Goal: Transaction & Acquisition: Book appointment/travel/reservation

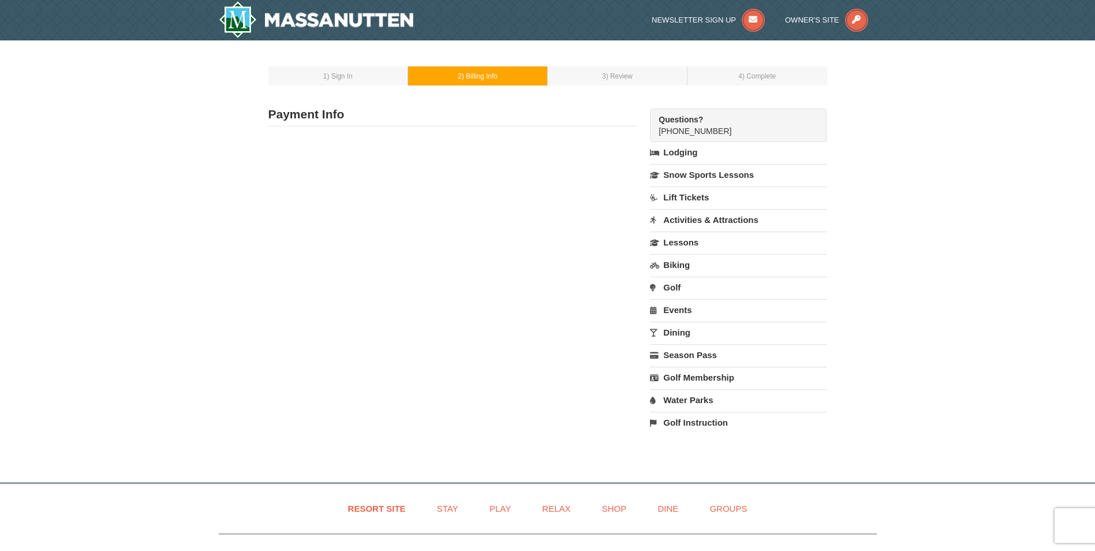
click at [357, 76] on td "1 ) Sign In" at bounding box center [338, 75] width 140 height 19
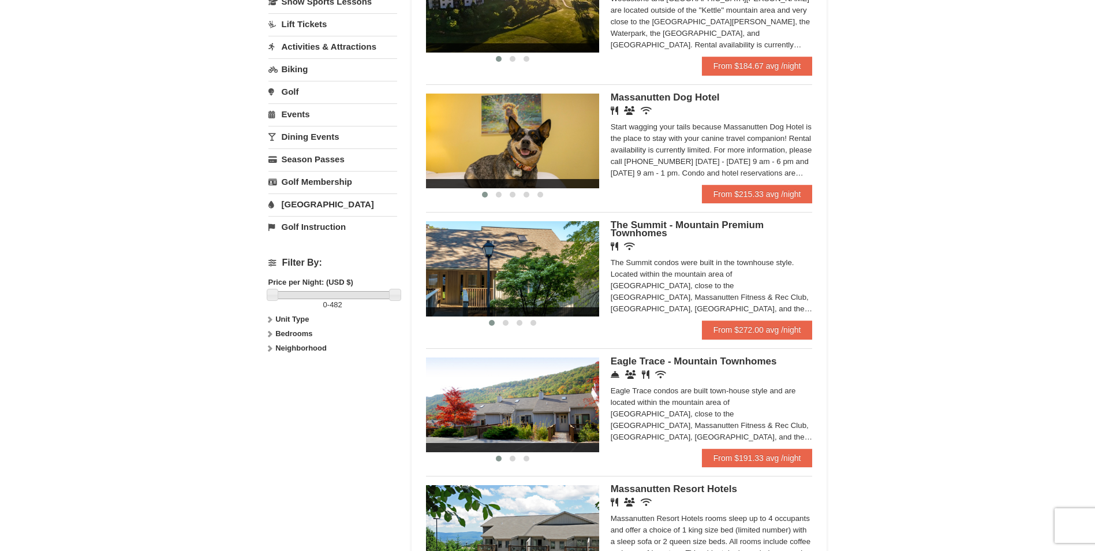
scroll to position [404, 0]
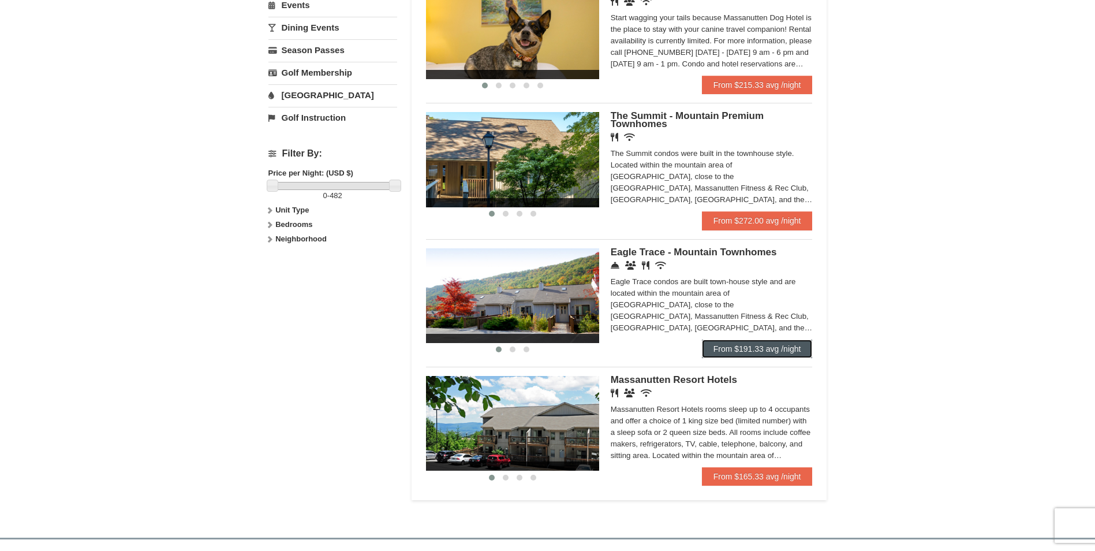
click at [743, 348] on link "From $191.33 avg /night" at bounding box center [757, 348] width 111 height 18
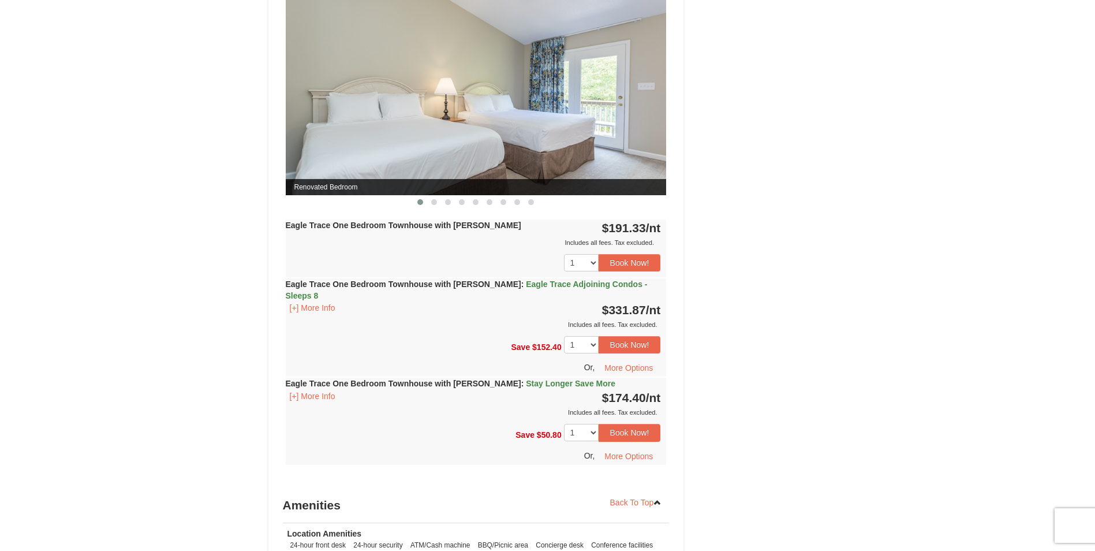
scroll to position [1097, 0]
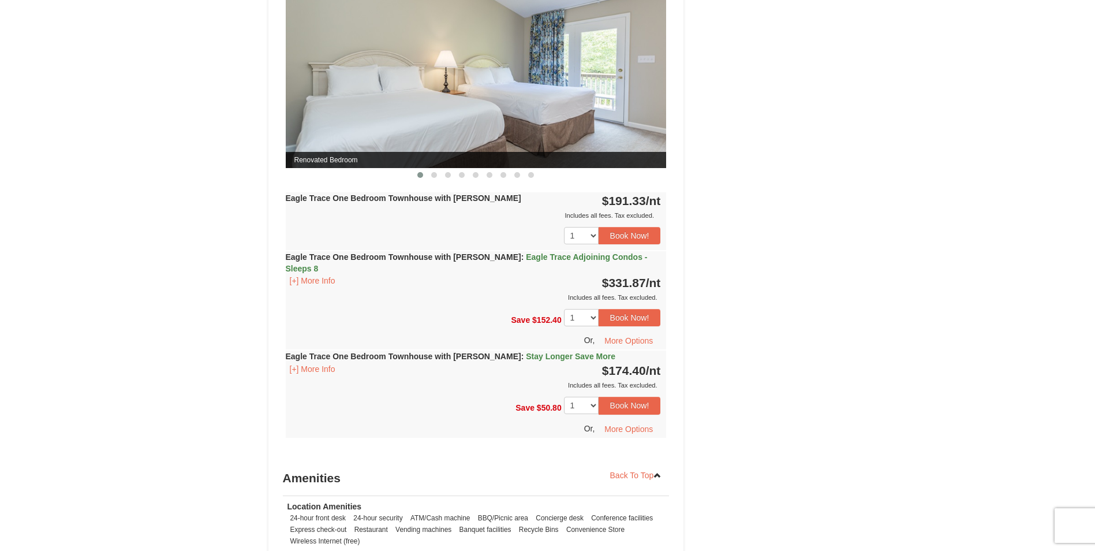
click at [566, 352] on span "Stay Longer Save More" at bounding box center [570, 356] width 89 height 9
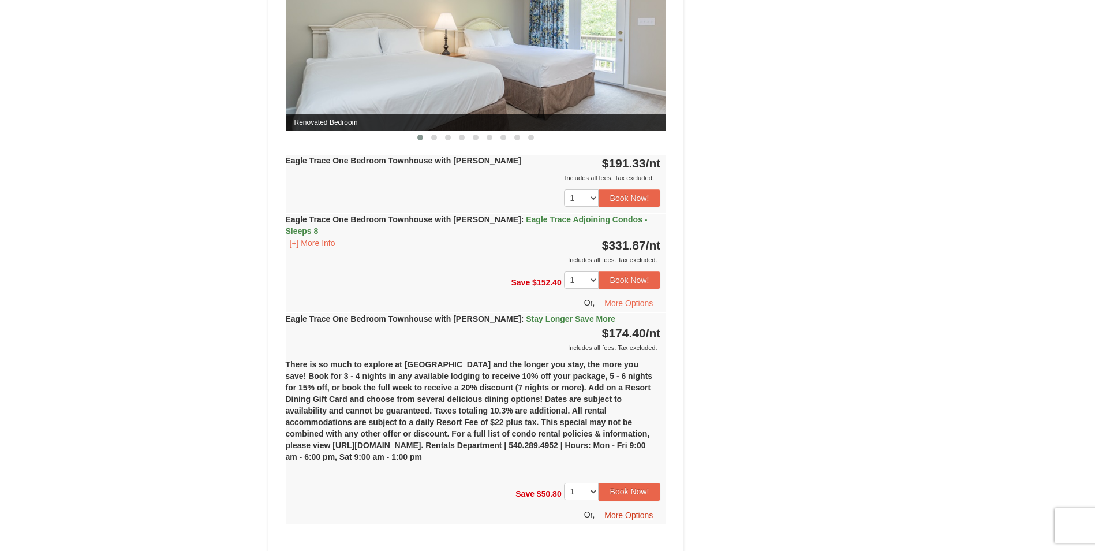
scroll to position [1155, 0]
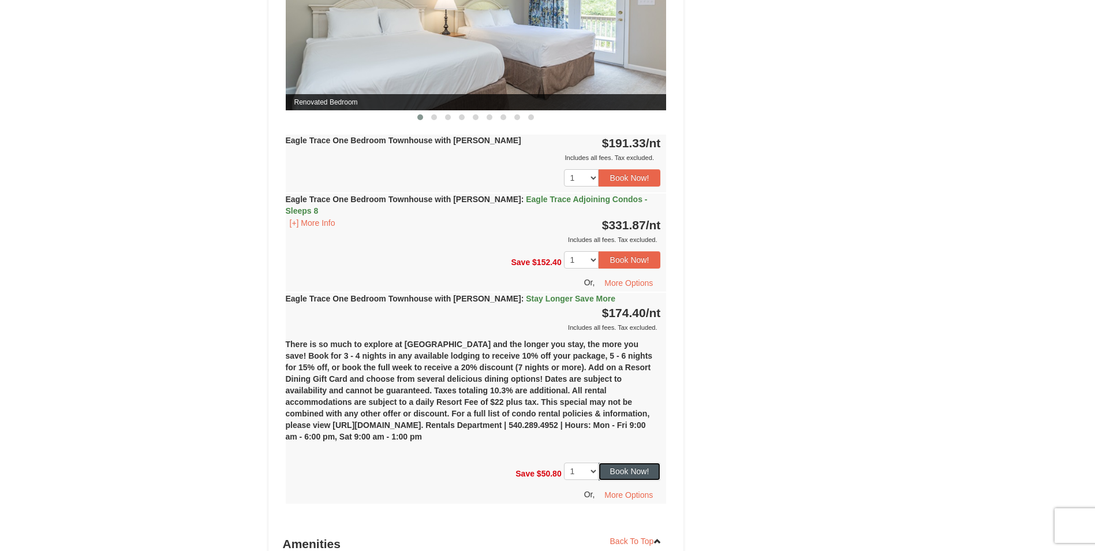
click at [619, 462] on button "Book Now!" at bounding box center [630, 470] width 62 height 17
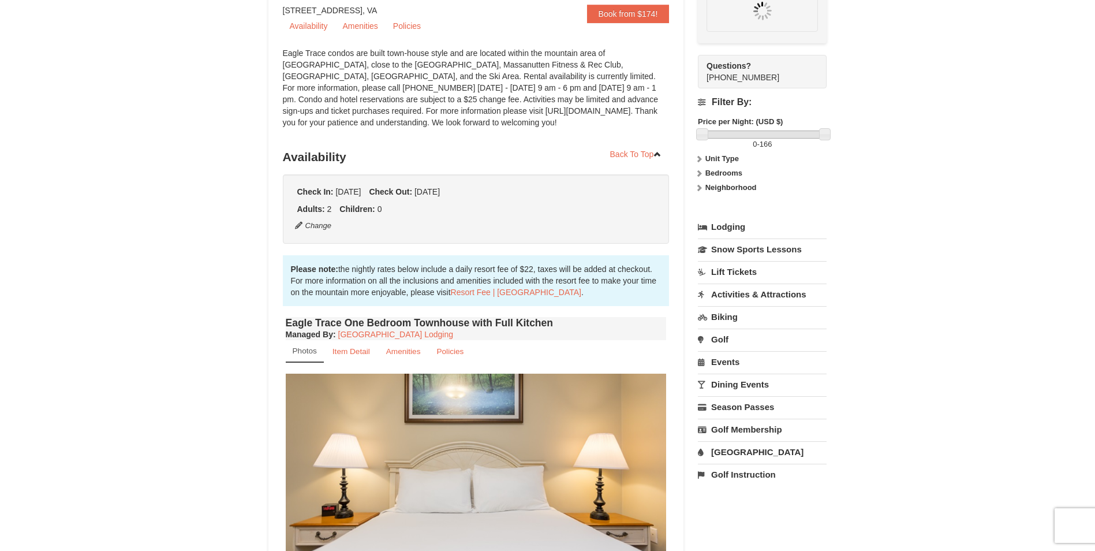
scroll to position [113, 0]
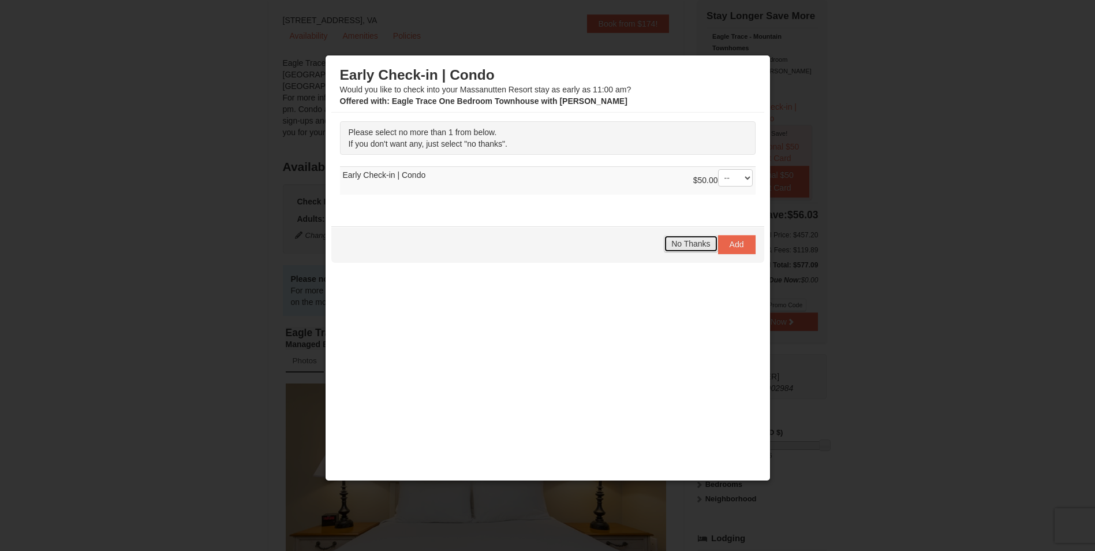
click at [697, 247] on span "No Thanks" at bounding box center [690, 243] width 39 height 9
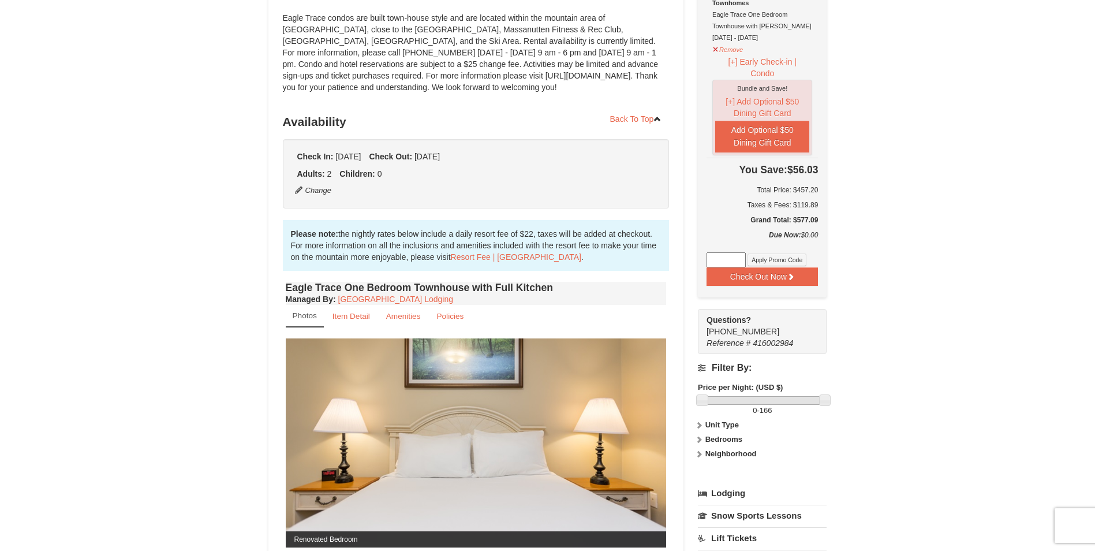
scroll to position [289, 0]
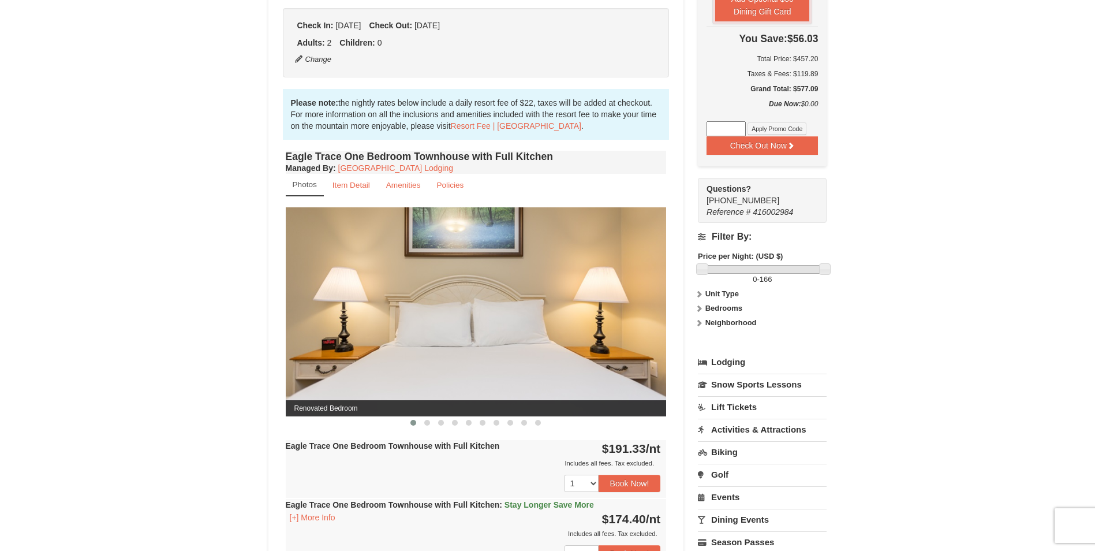
drag, startPoint x: 592, startPoint y: 324, endPoint x: 339, endPoint y: 334, distance: 253.1
click at [346, 334] on img at bounding box center [476, 311] width 381 height 208
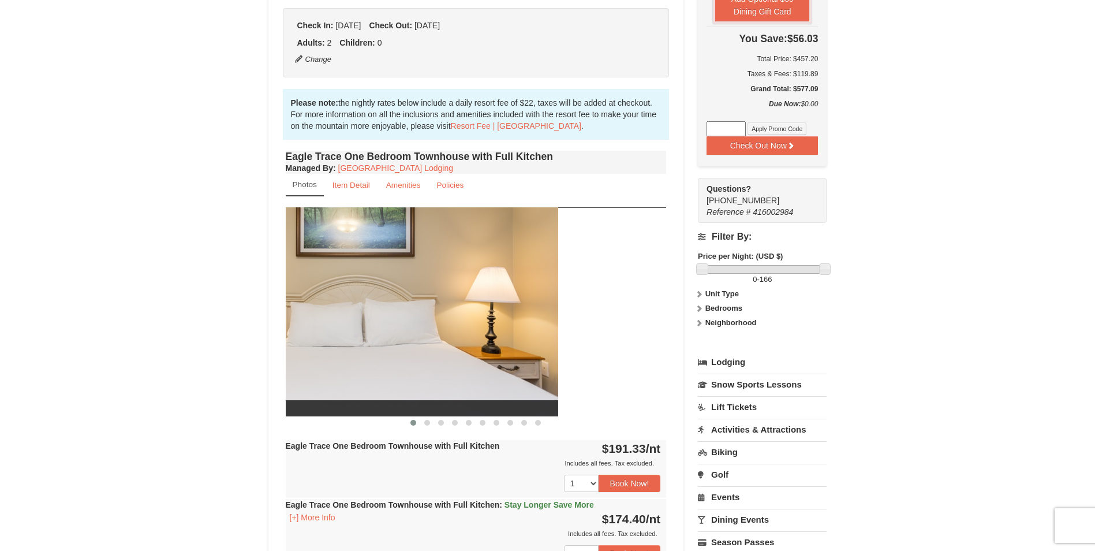
drag, startPoint x: 503, startPoint y: 321, endPoint x: 330, endPoint y: 330, distance: 174.0
click at [330, 330] on img at bounding box center [367, 311] width 381 height 208
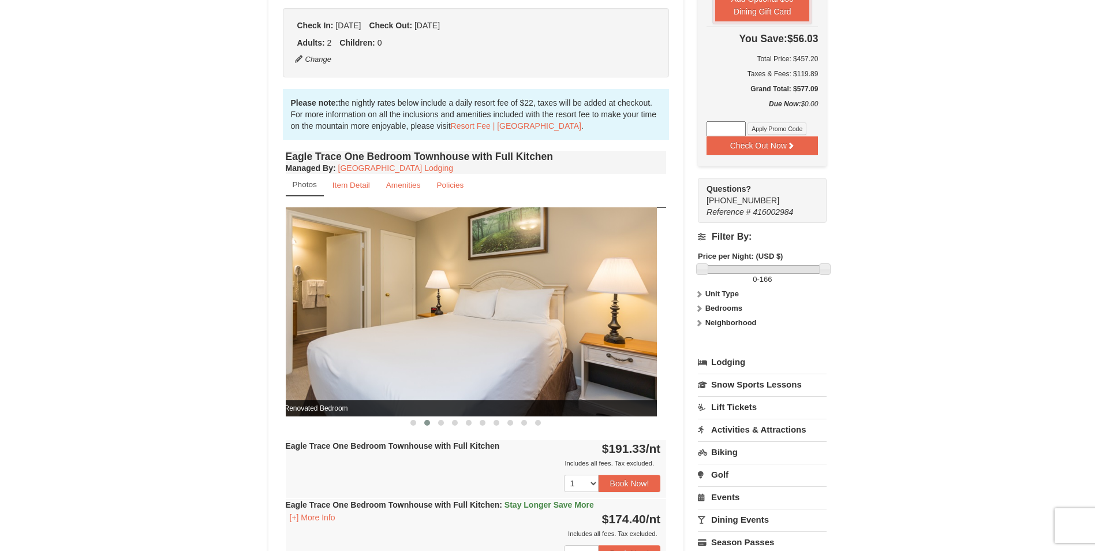
drag, startPoint x: 537, startPoint y: 323, endPoint x: 371, endPoint y: 328, distance: 165.8
click at [371, 328] on img at bounding box center [466, 311] width 381 height 208
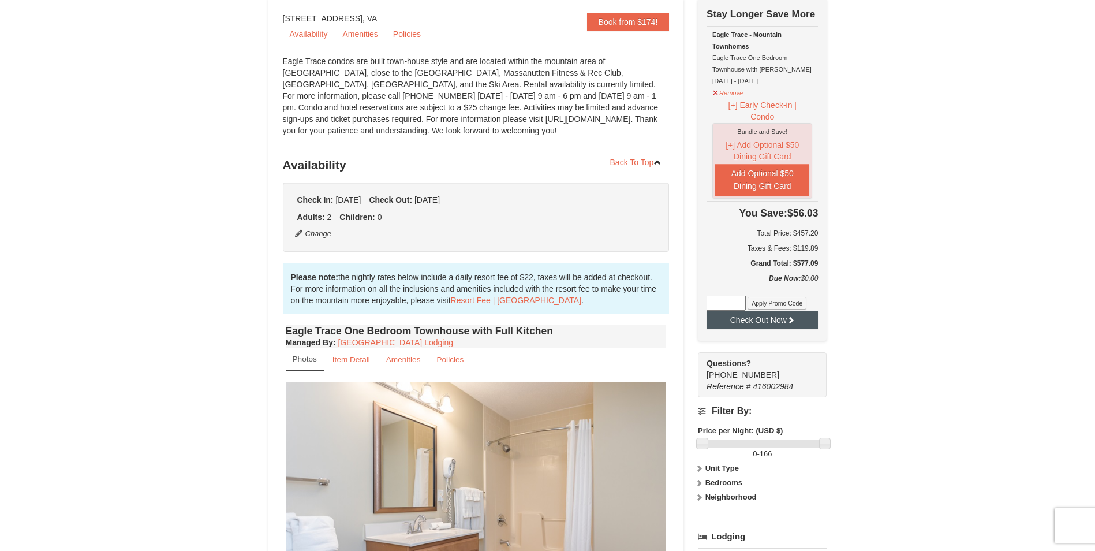
scroll to position [115, 0]
click at [767, 321] on button "Check Out Now" at bounding box center [762, 318] width 111 height 18
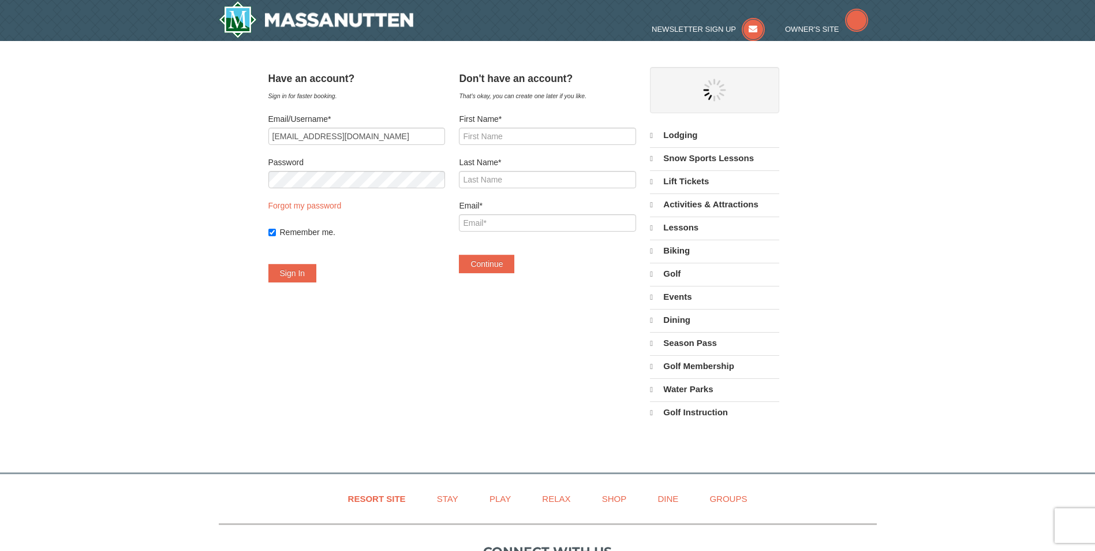
select select "9"
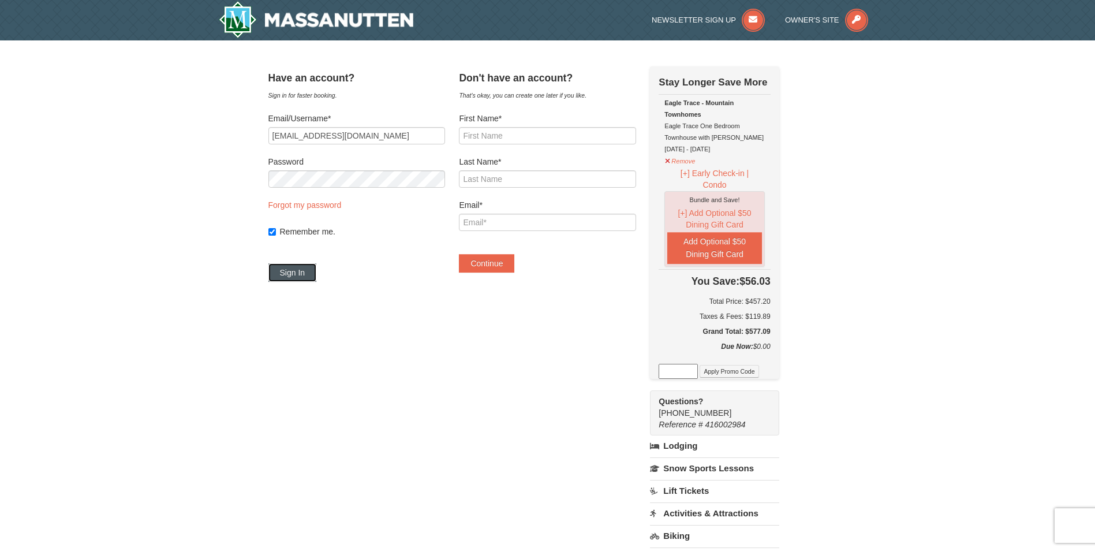
click at [315, 268] on button "Sign In" at bounding box center [292, 272] width 48 height 18
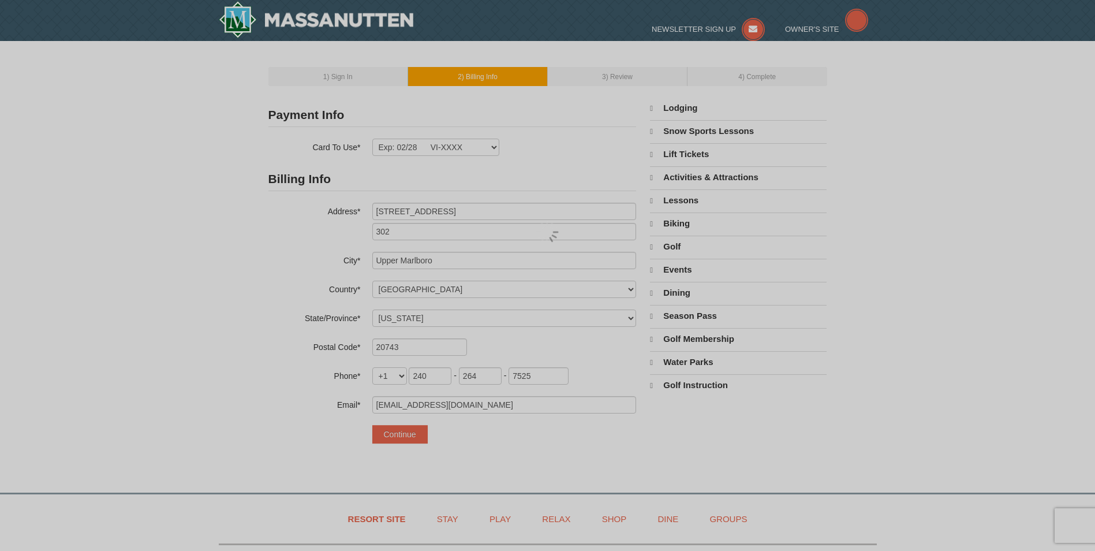
select select "MD"
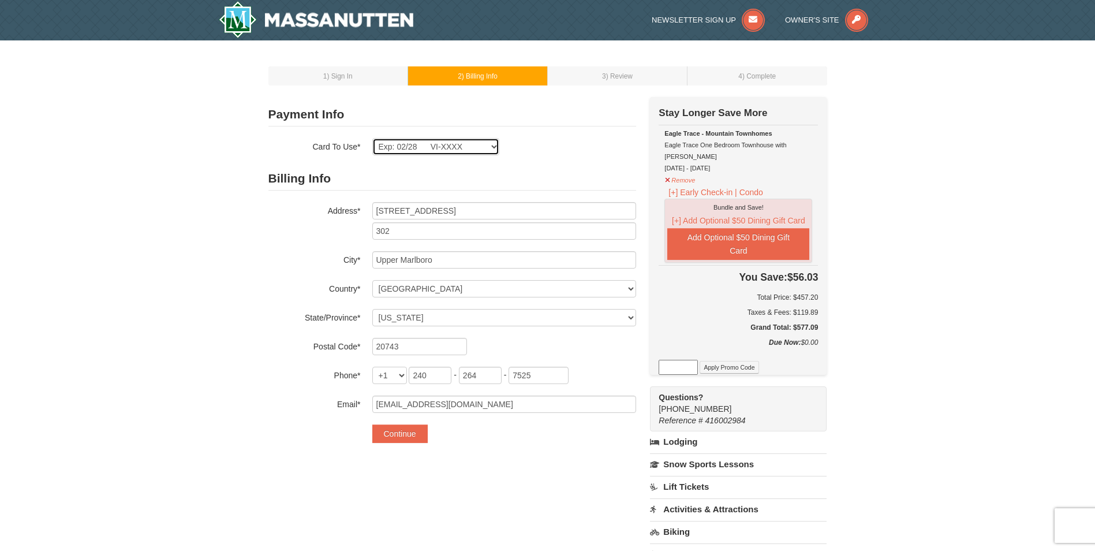
click at [491, 146] on select "Exp: 04/26 VI-XXXX Exp: 02/28 VI-XXXX Exp: 02/28 VI-XXXX New Card" at bounding box center [435, 146] width 127 height 17
click at [372, 138] on select "Exp: 04/26 VI-XXXX Exp: 02/28 VI-XXXX Exp: 02/28 VI-XXXX New Card" at bounding box center [435, 146] width 127 height 17
click at [408, 428] on button "Continue" at bounding box center [399, 433] width 55 height 18
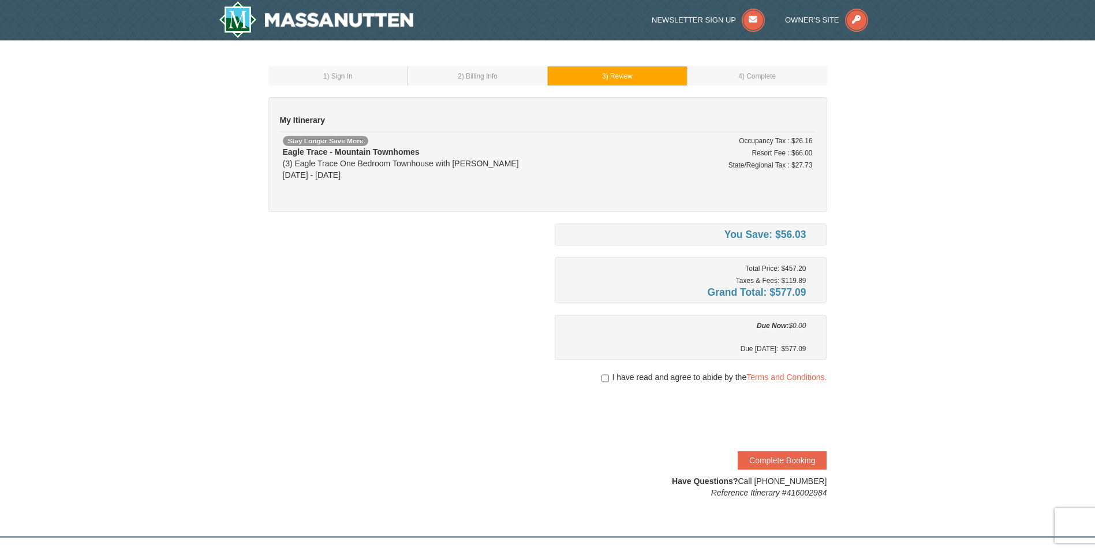
click at [607, 378] on div "I have read and agree to abide by the Terms and Conditions." at bounding box center [691, 377] width 272 height 12
click at [604, 379] on input "checkbox" at bounding box center [606, 377] width 8 height 9
checkbox input "true"
click at [781, 461] on button "Complete Booking" at bounding box center [782, 460] width 89 height 18
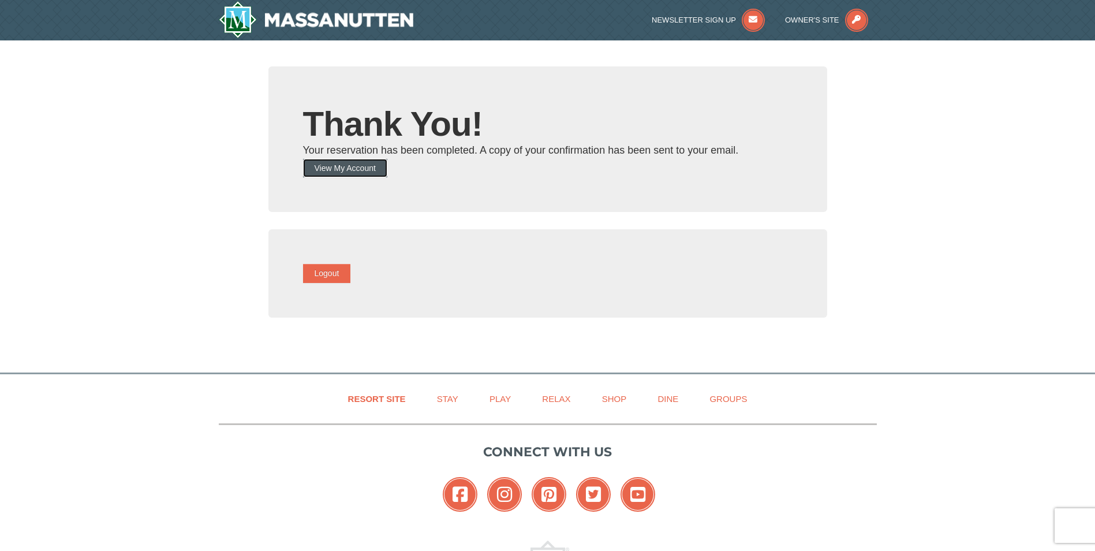
click at [351, 163] on button "View My Account" at bounding box center [345, 168] width 84 height 18
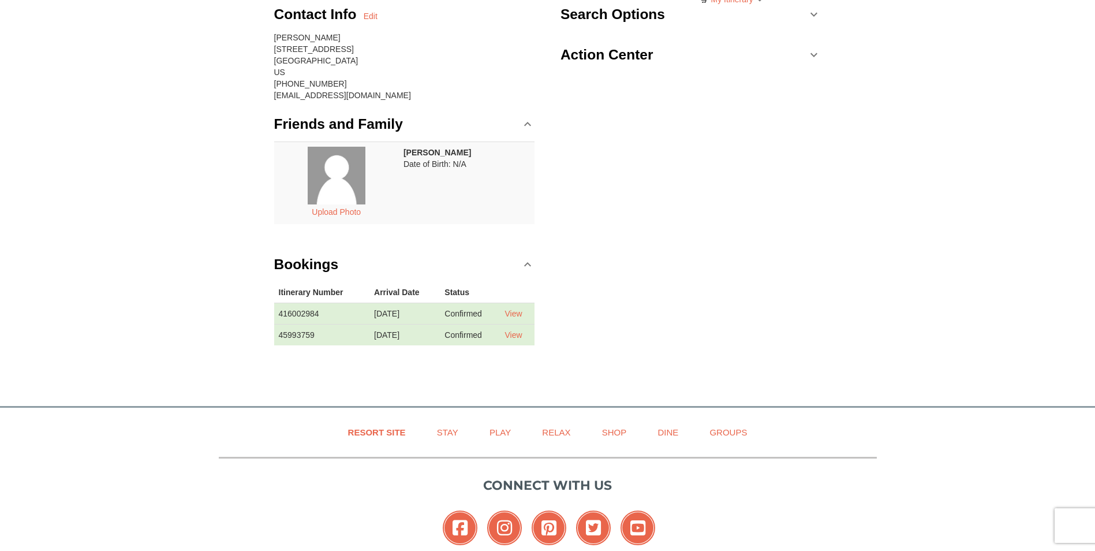
scroll to position [115, 0]
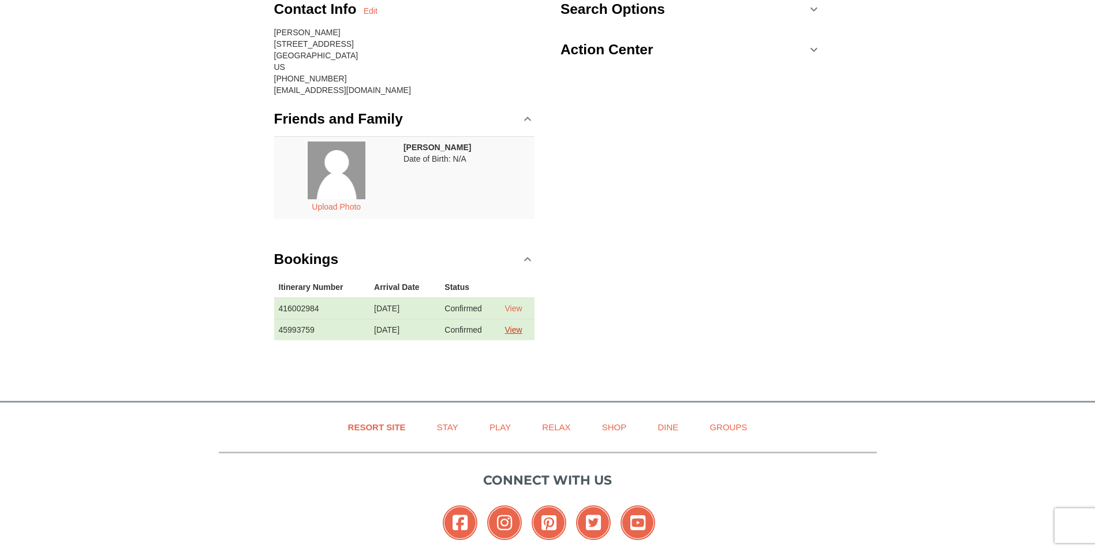
click at [513, 327] on link "View" at bounding box center [513, 329] width 17 height 9
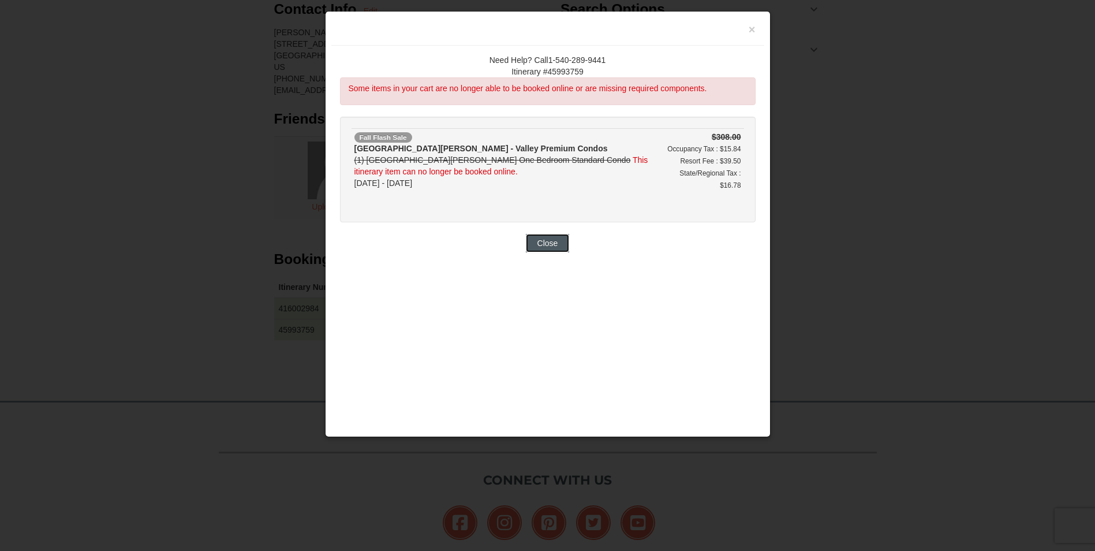
click at [537, 244] on button "Close" at bounding box center [548, 243] width 44 height 18
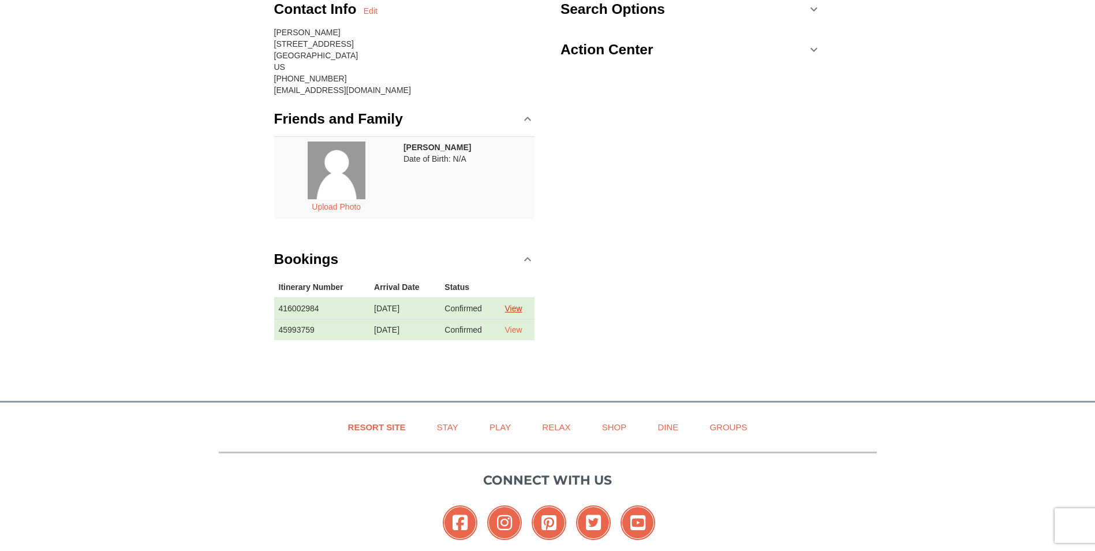
click at [516, 305] on link "View" at bounding box center [513, 308] width 17 height 9
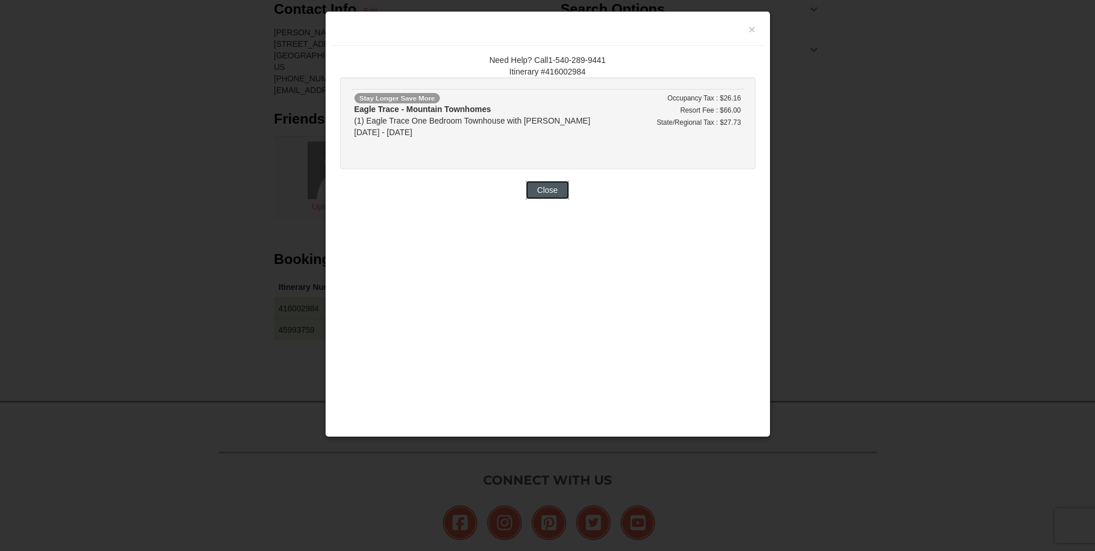
click at [538, 189] on button "Close" at bounding box center [548, 190] width 44 height 18
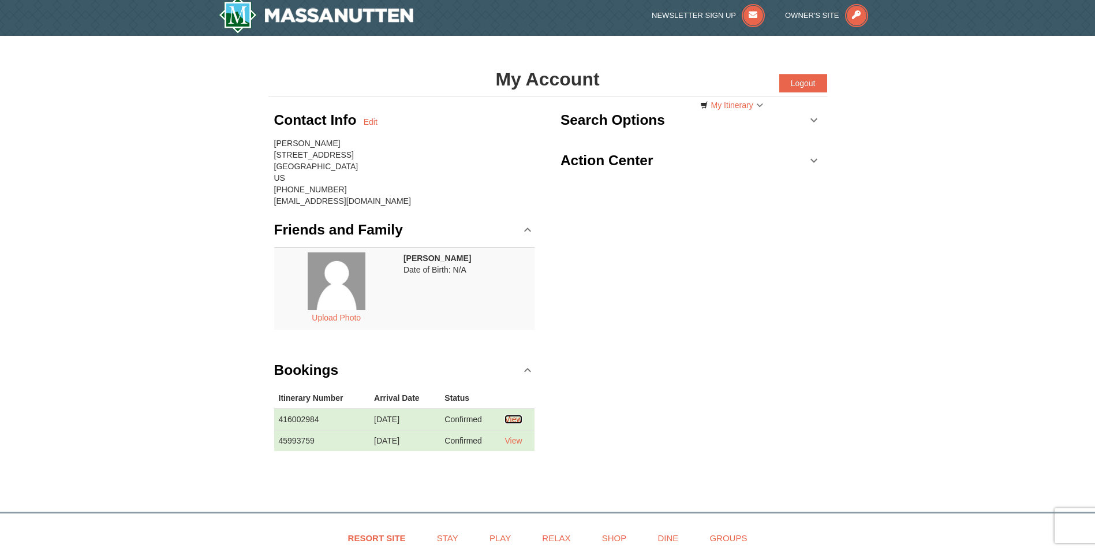
scroll to position [0, 0]
